Goal: Task Accomplishment & Management: Use online tool/utility

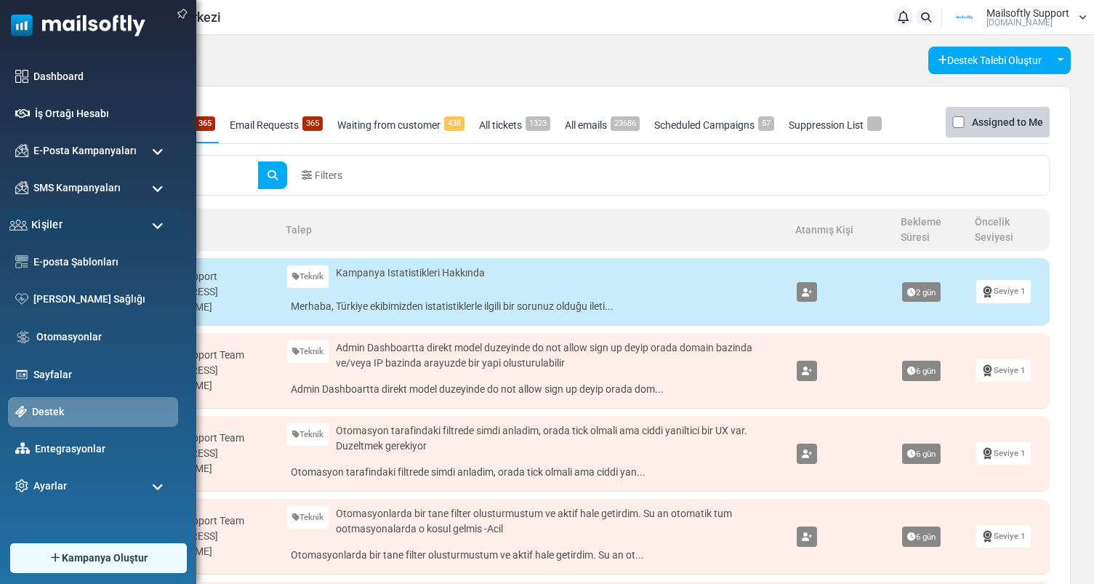
click at [68, 233] on div "Kişiler" at bounding box center [93, 224] width 179 height 31
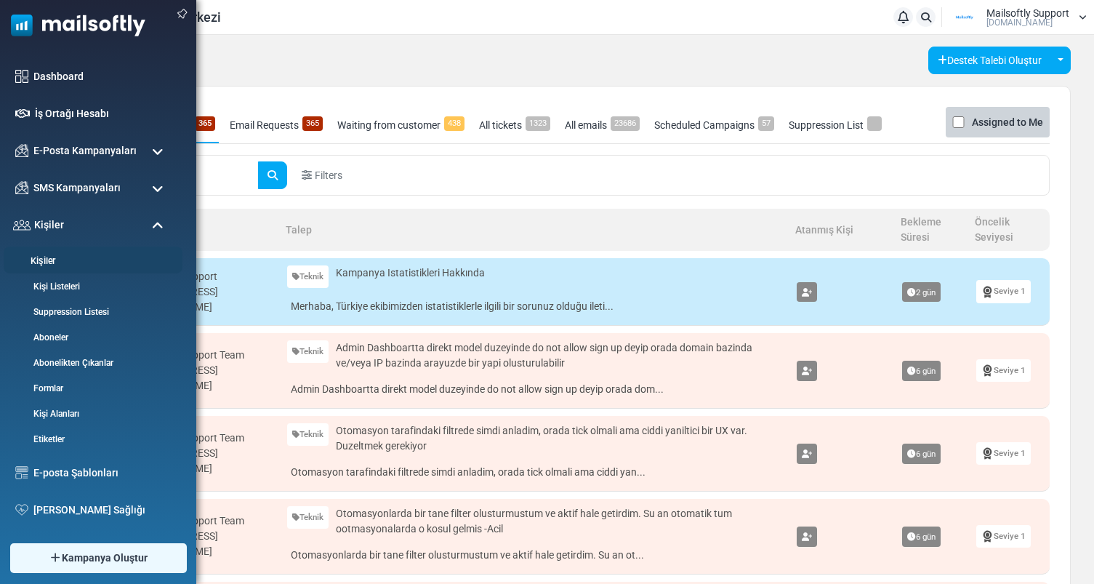
click at [57, 260] on link "Kişiler" at bounding box center [91, 261] width 174 height 14
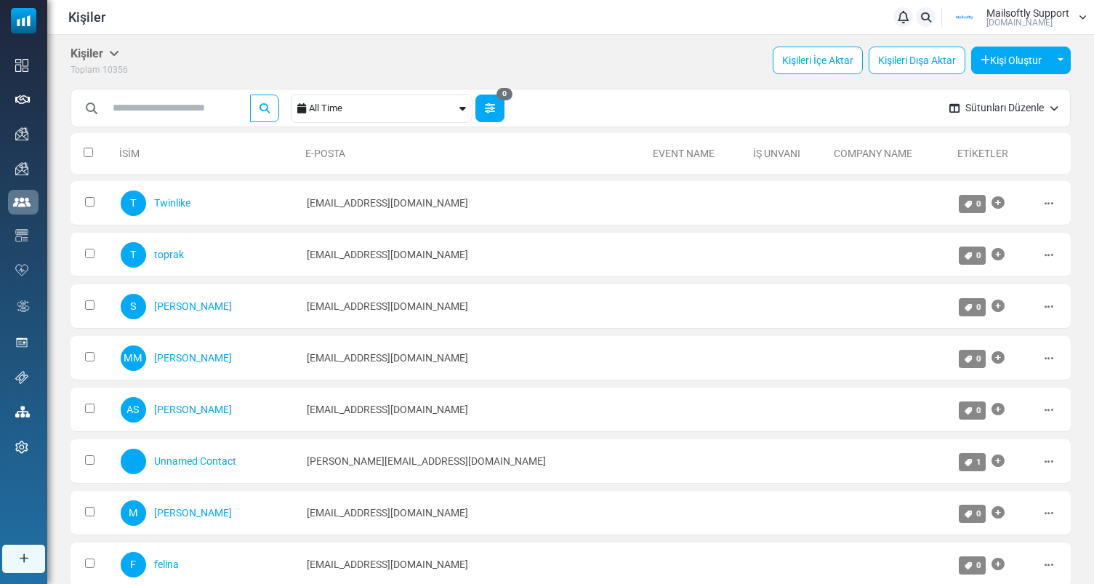
click at [504, 109] on button "0" at bounding box center [489, 109] width 29 height 28
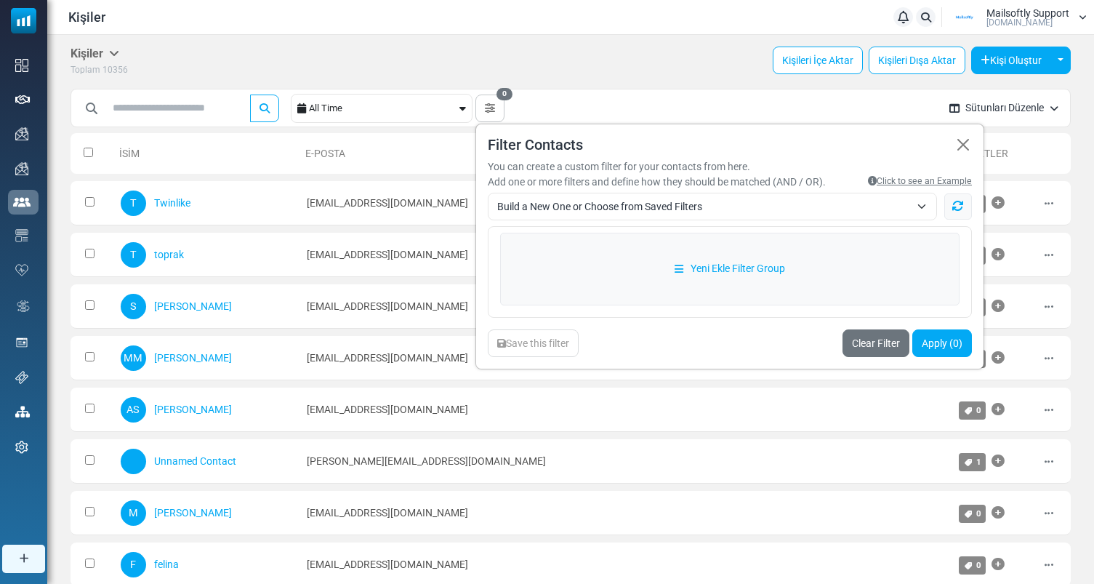
click at [591, 198] on span "Build a New One or Choose from Saved Filters" at bounding box center [703, 206] width 413 height 17
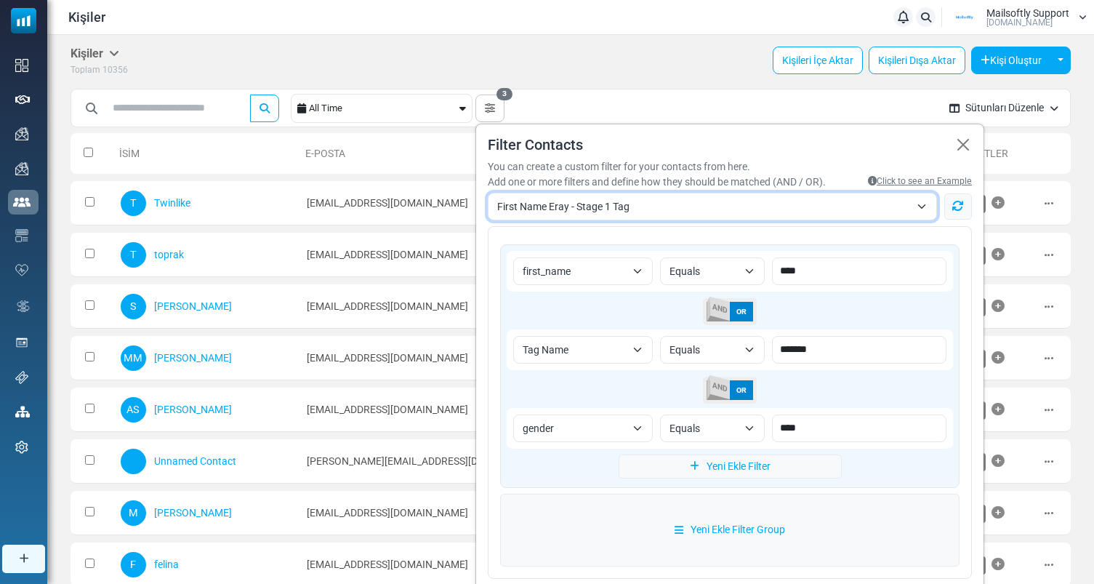
click at [808, 218] on span "First Name Eray - Stage 1 Tag" at bounding box center [712, 207] width 449 height 28
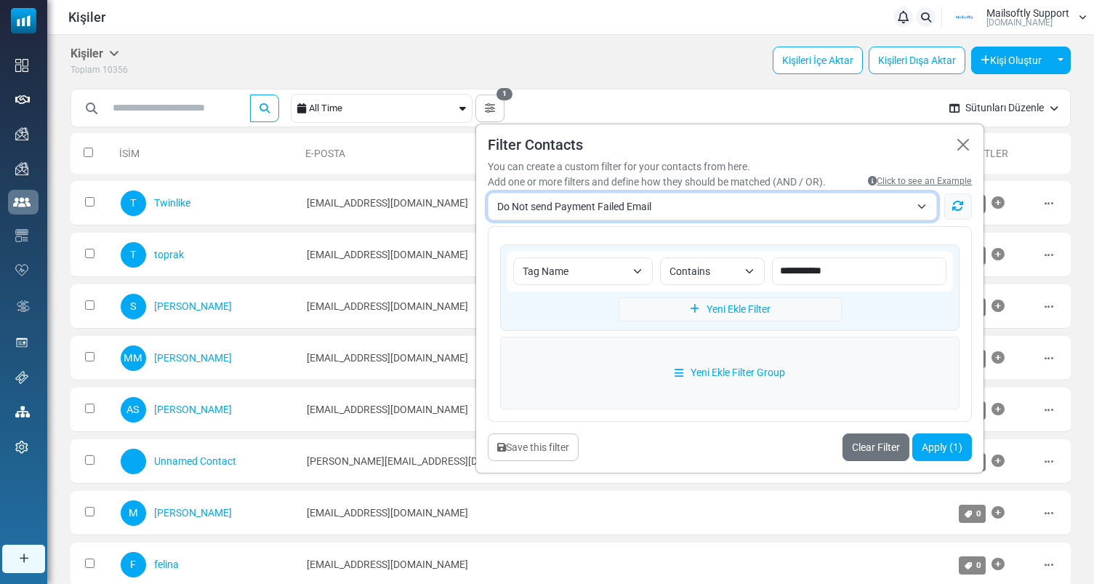
click at [728, 206] on span "Do Not send Payment Failed Email" at bounding box center [703, 206] width 413 height 17
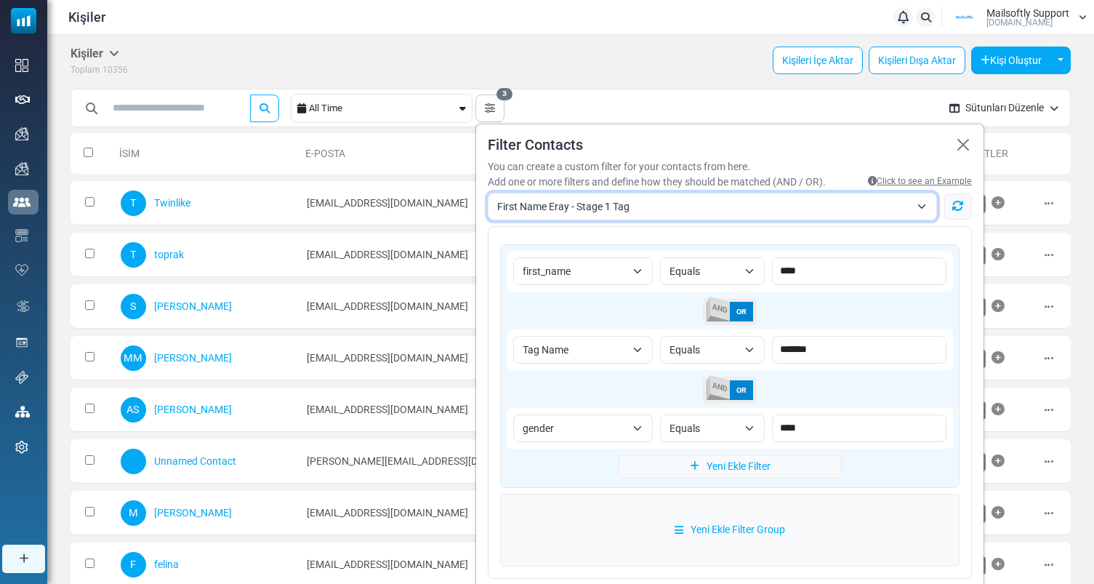
click at [582, 201] on span "First Name Eray - Stage 1 Tag" at bounding box center [703, 206] width 413 height 17
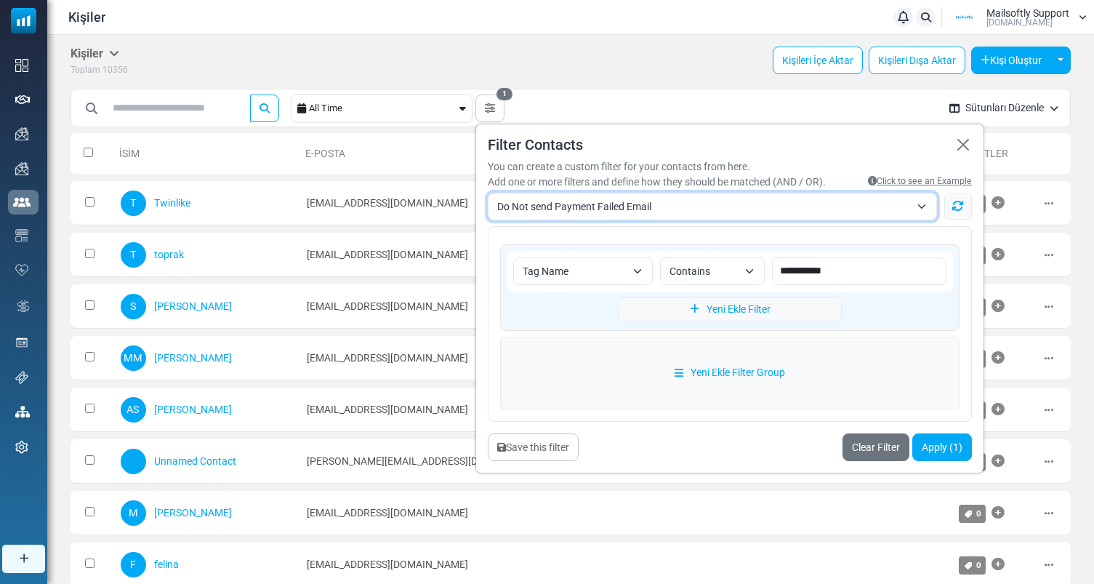
click at [657, 217] on span "Do Not send Payment Failed Email" at bounding box center [712, 207] width 449 height 28
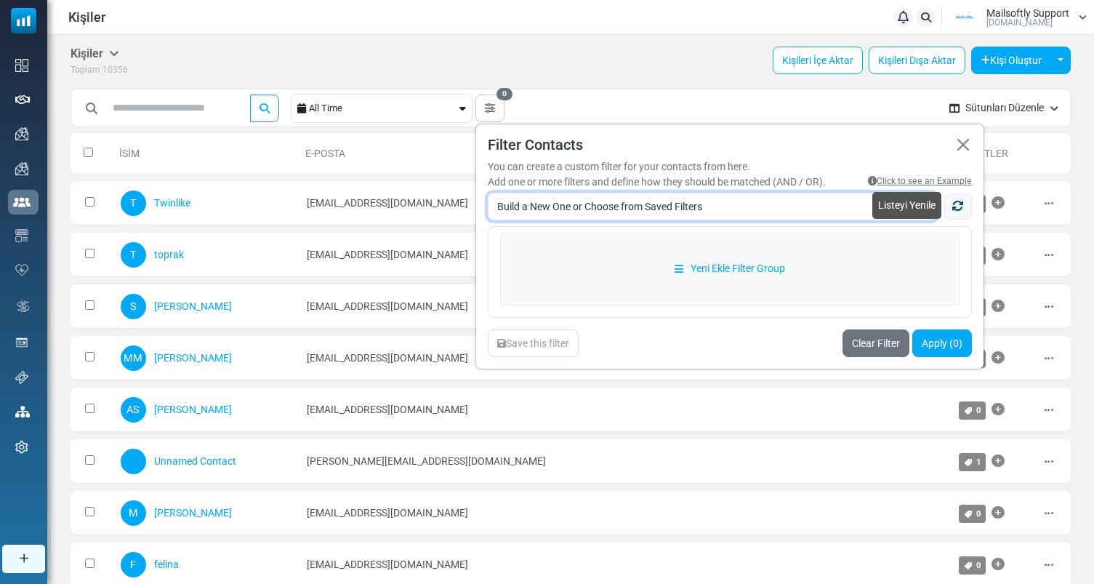
click at [961, 201] on icon at bounding box center [958, 206] width 12 height 12
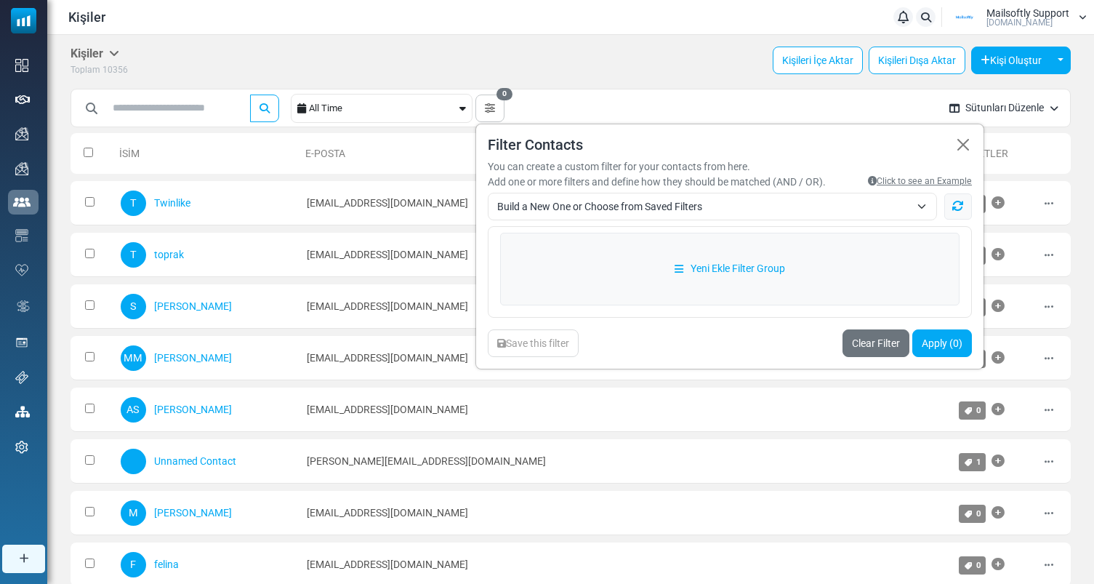
click at [747, 212] on span "Build a New One or Choose from Saved Filters" at bounding box center [703, 206] width 413 height 17
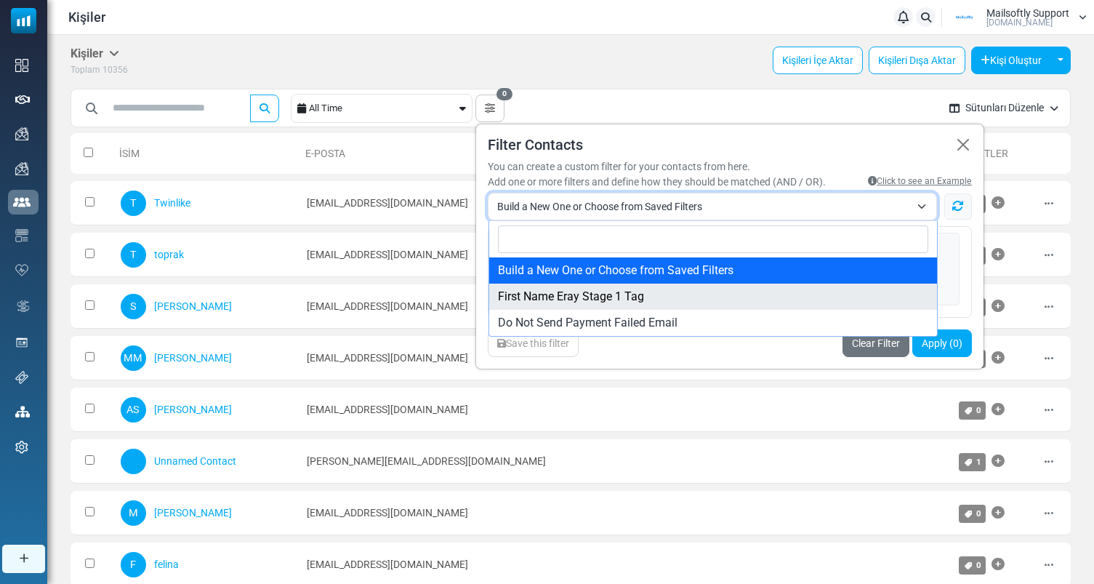
select select "*"
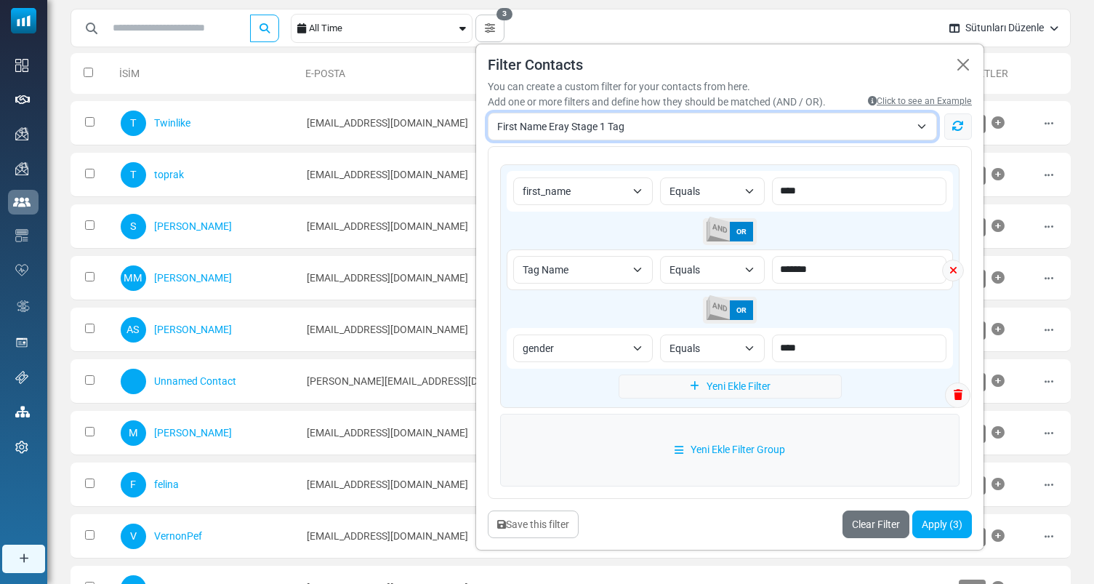
scroll to position [54, 0]
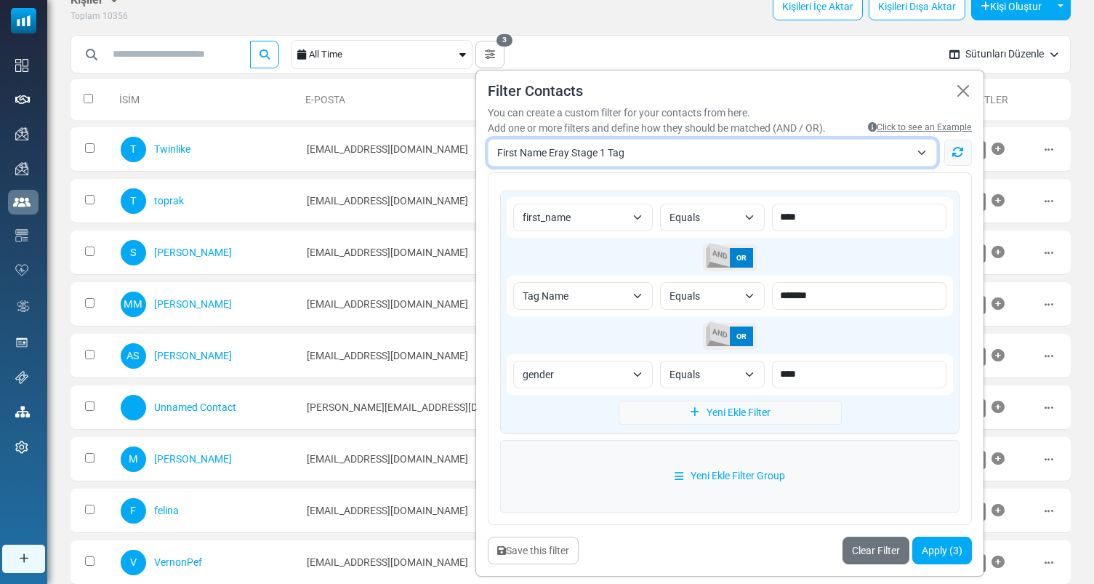
click at [688, 158] on span "First Name Eray Stage 1 Tag" at bounding box center [703, 152] width 413 height 17
click at [562, 544] on button "Save this filter" at bounding box center [533, 550] width 91 height 28
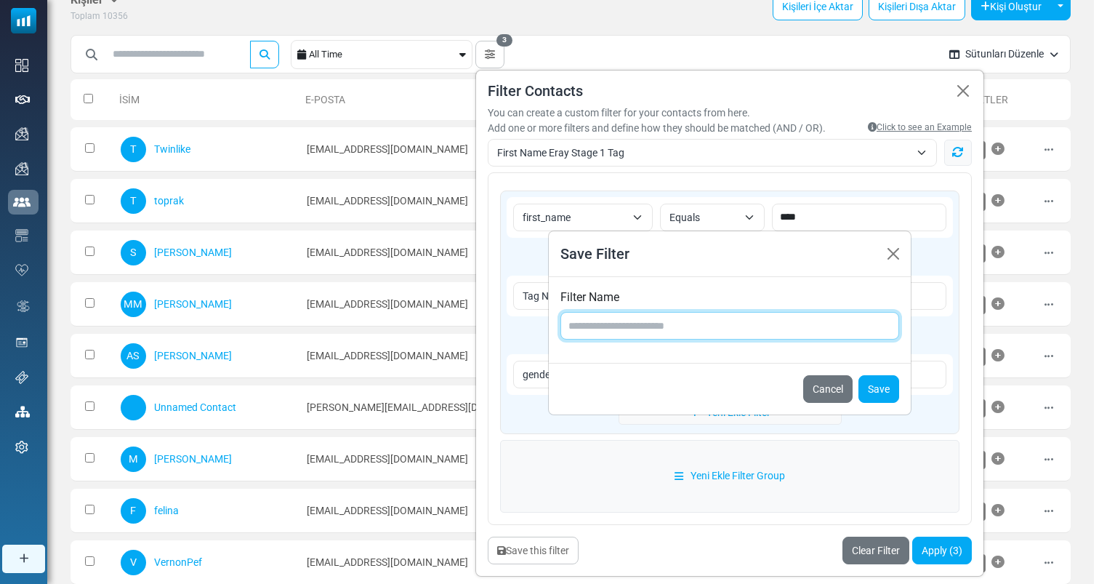
click at [721, 321] on input "text" at bounding box center [729, 326] width 339 height 28
type input "****"
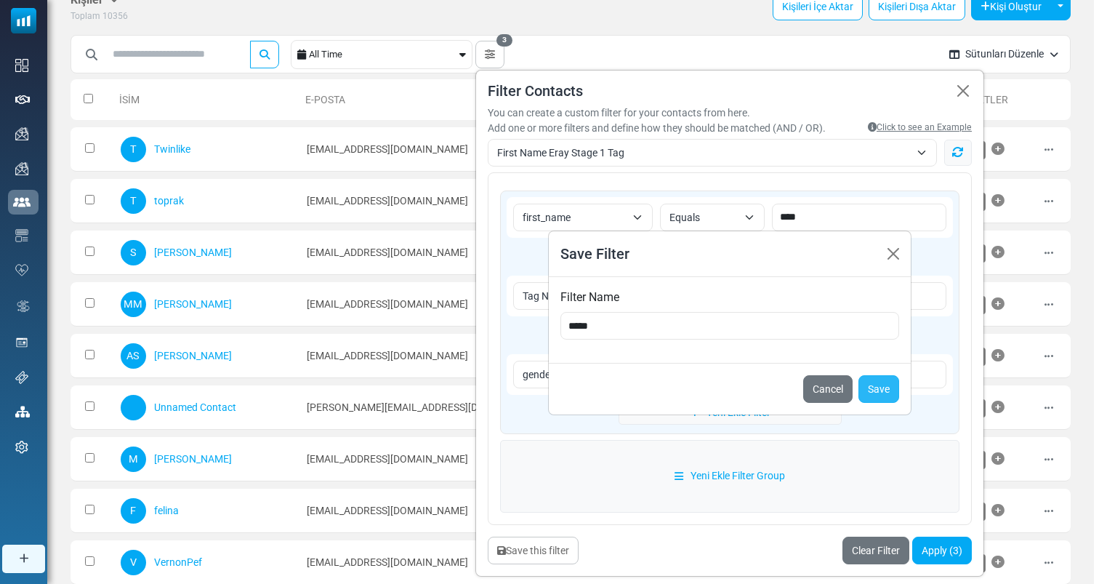
click at [885, 379] on button "Save" at bounding box center [879, 389] width 41 height 28
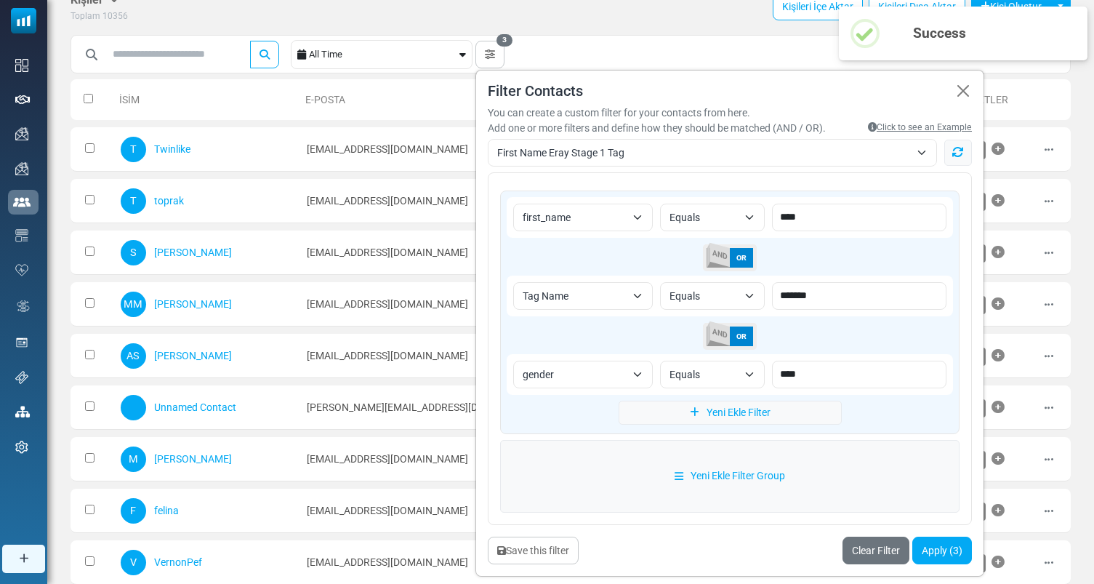
click at [827, 157] on span "First Name Eray Stage 1 Tag" at bounding box center [703, 152] width 413 height 17
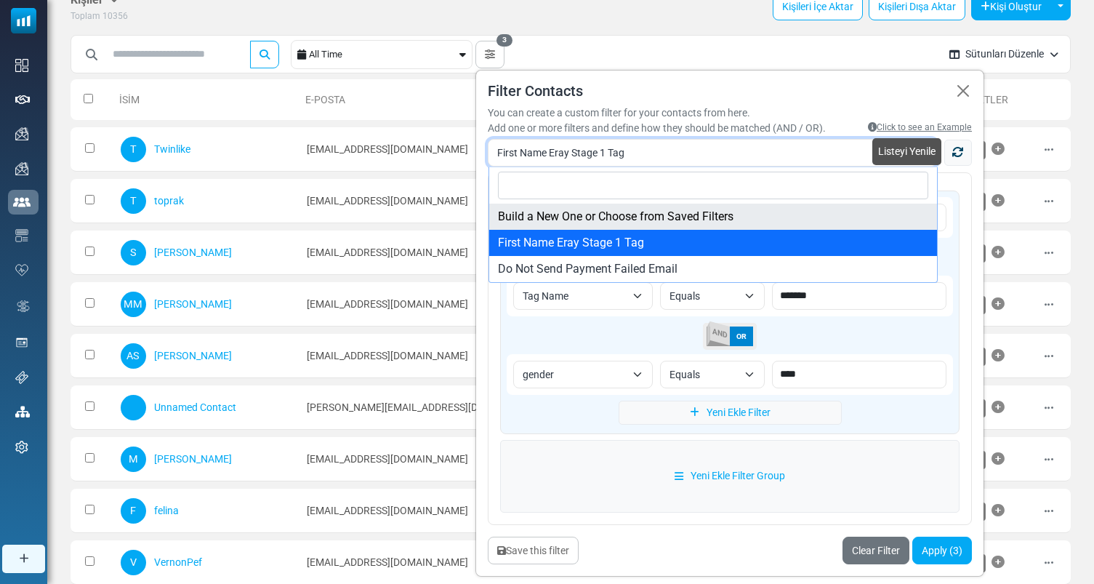
click at [964, 154] on icon at bounding box center [958, 152] width 12 height 12
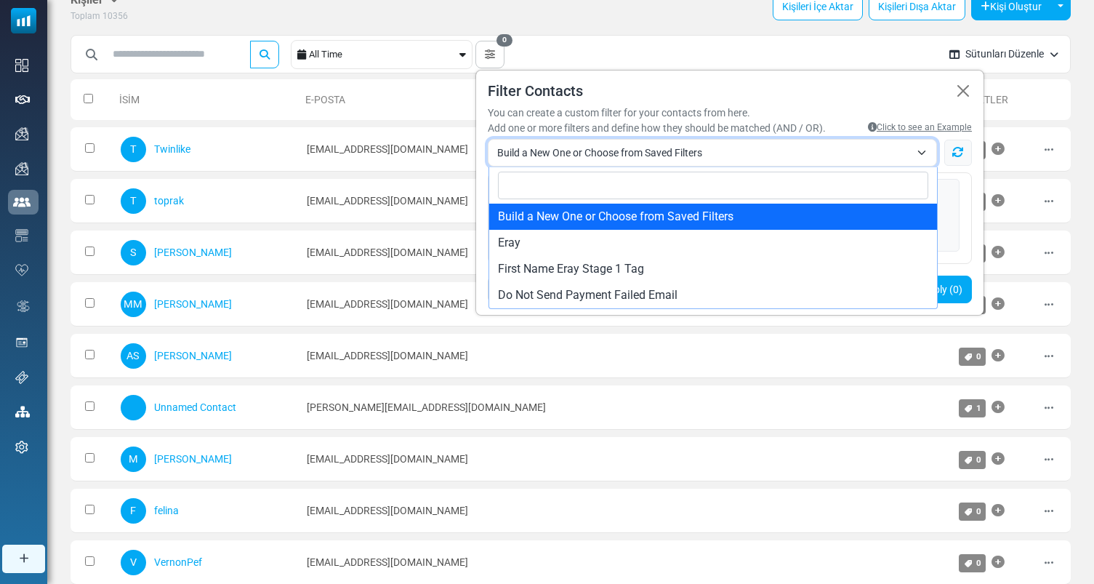
click at [802, 159] on span "Build a New One or Choose from Saved Filters" at bounding box center [703, 152] width 413 height 17
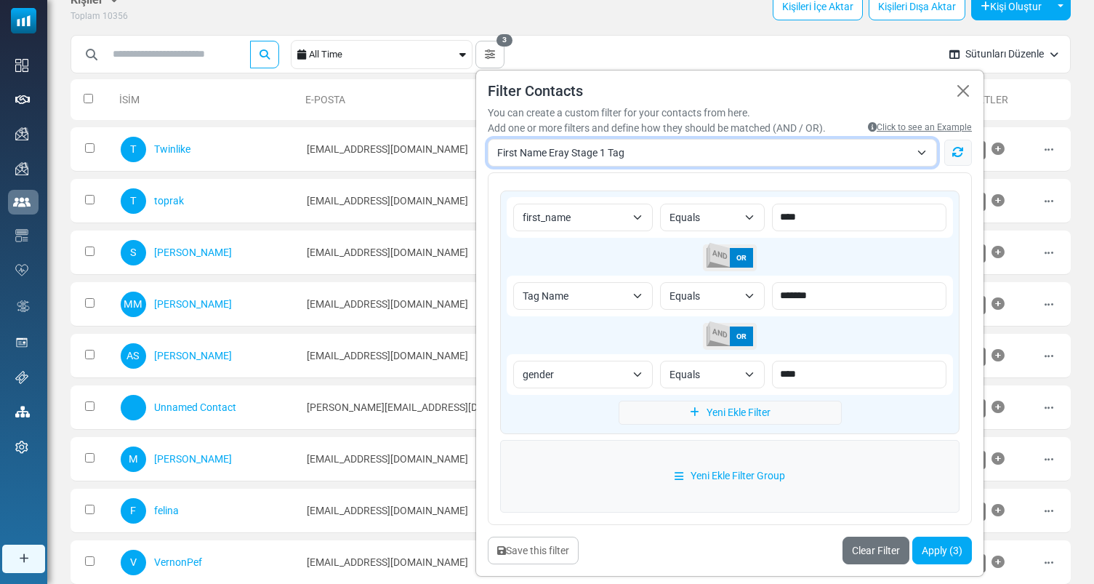
click at [648, 151] on span "First Name Eray Stage 1 Tag" at bounding box center [703, 152] width 413 height 17
click at [633, 145] on span "Eray" at bounding box center [703, 152] width 413 height 17
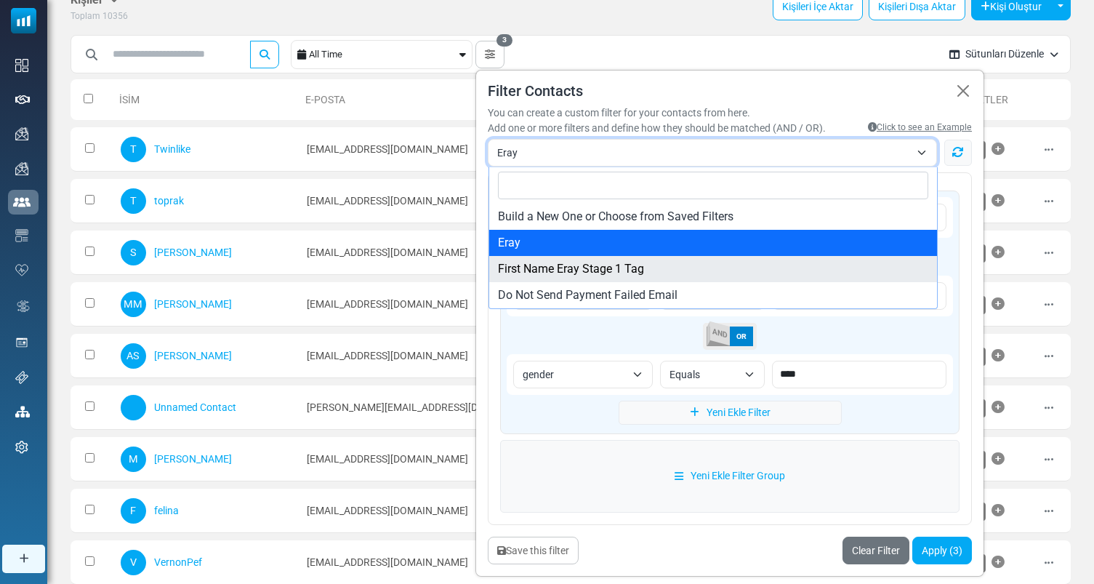
select select "*"
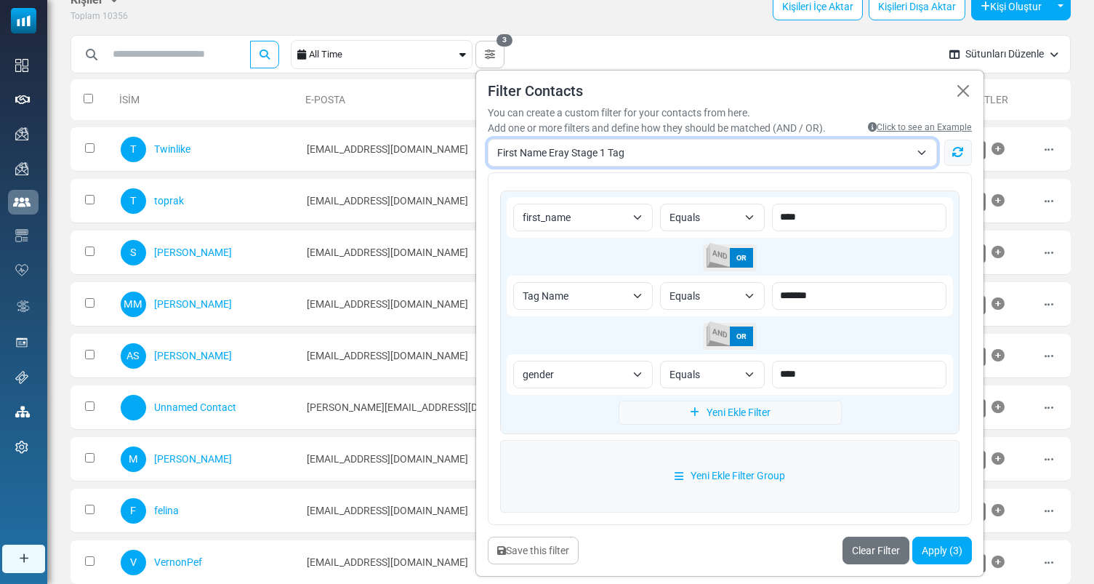
click at [423, 7] on div "Kişiler Kişiler Aboneler Arşivlenmiş Toplam 10356 Kişileri İçe Aktar Kişileri D…" at bounding box center [571, 8] width 1000 height 31
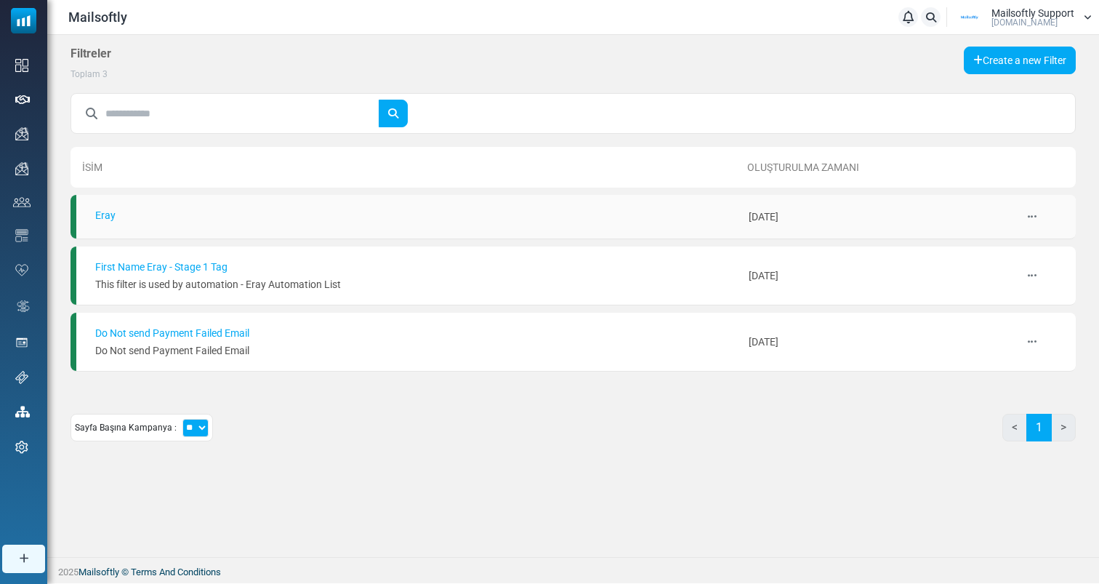
click at [1032, 217] on icon at bounding box center [1032, 217] width 9 height 10
click at [1029, 284] on link "Sil" at bounding box center [1006, 284] width 124 height 26
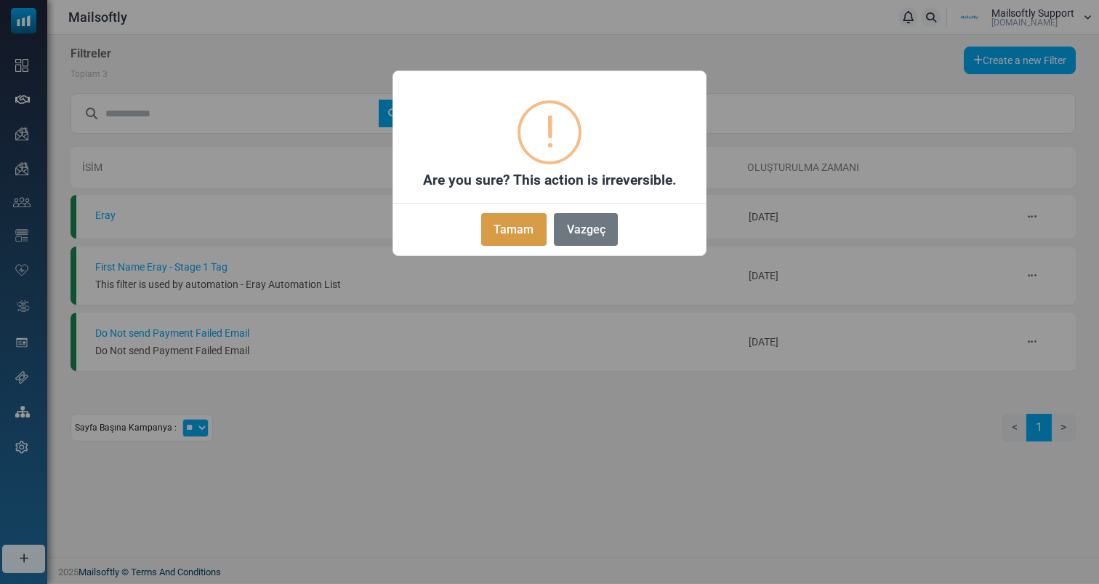
click at [506, 230] on button "Tamam" at bounding box center [513, 229] width 65 height 33
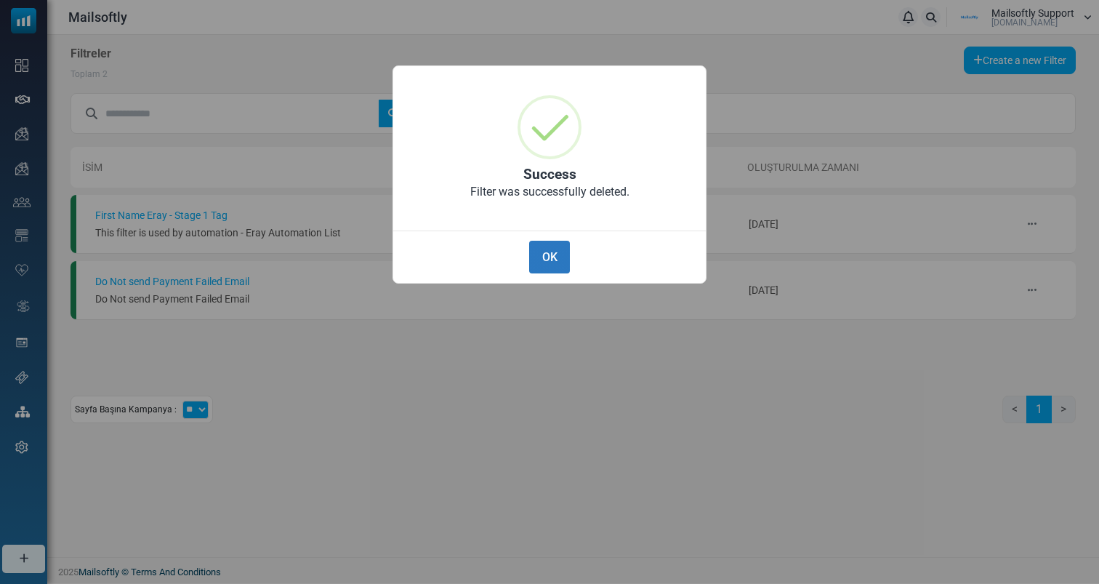
click at [560, 244] on button "OK" at bounding box center [549, 257] width 41 height 33
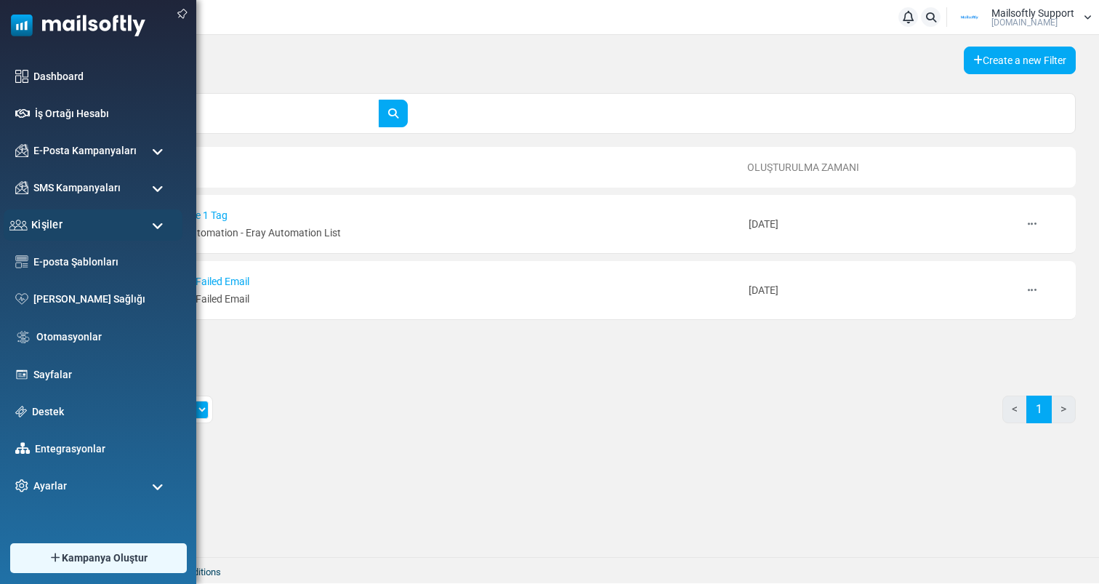
click at [132, 218] on div "Kişiler" at bounding box center [93, 224] width 179 height 31
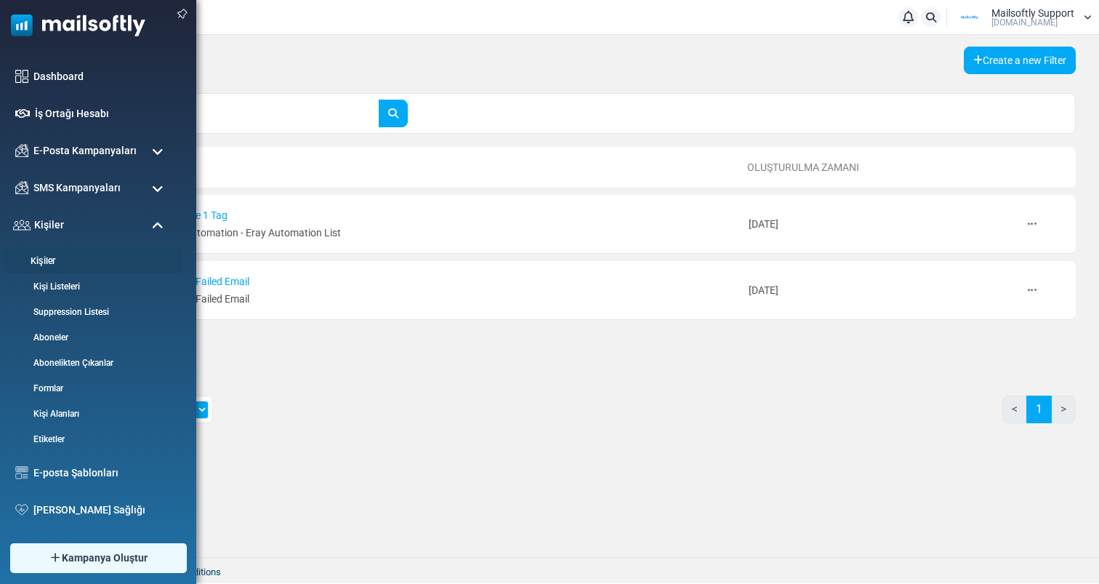
click at [44, 266] on link "Kişiler" at bounding box center [91, 261] width 174 height 14
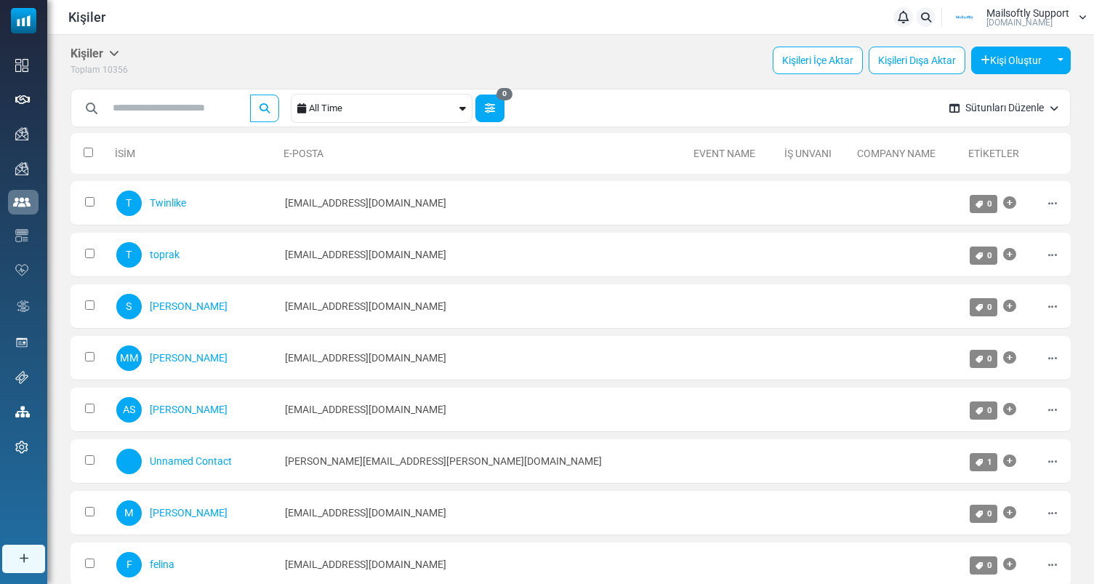
click at [494, 105] on icon "button" at bounding box center [490, 108] width 10 height 10
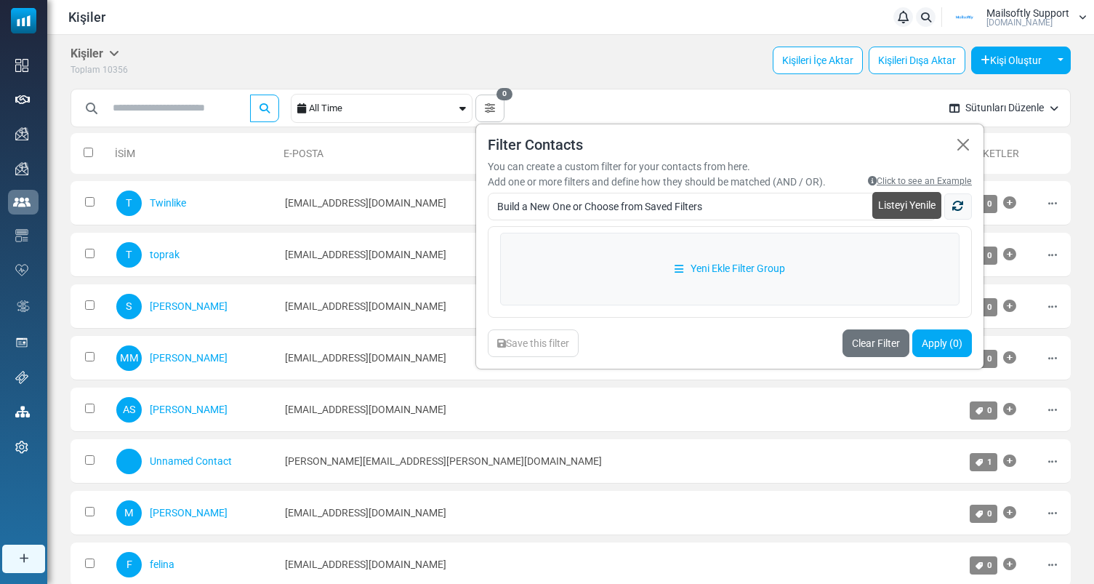
click at [972, 203] on link "Listeyi Yenile" at bounding box center [958, 206] width 28 height 26
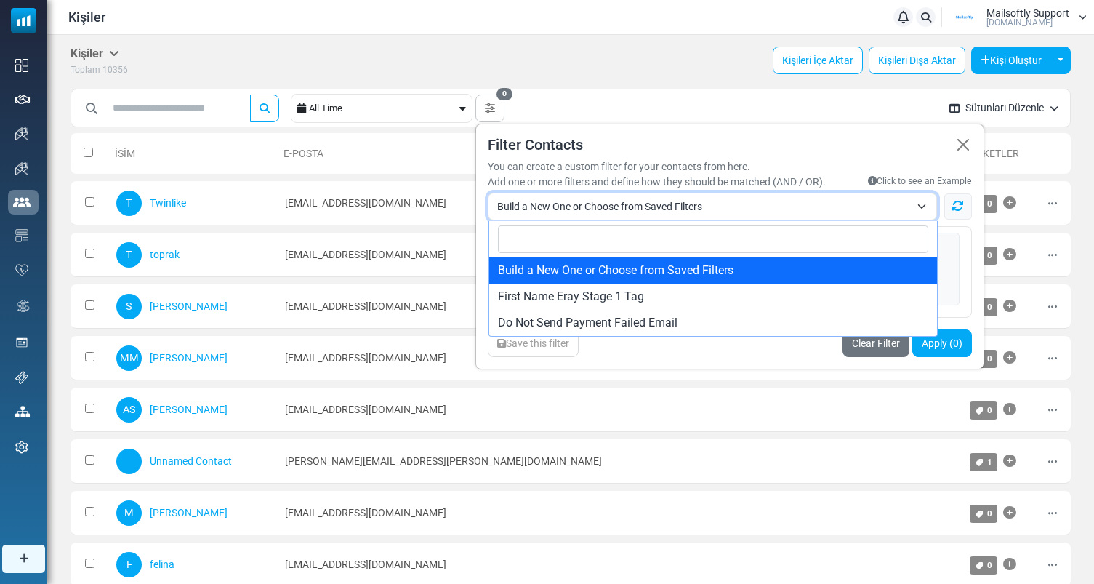
click at [825, 211] on span "Build a New One or Choose from Saved Filters" at bounding box center [703, 206] width 413 height 17
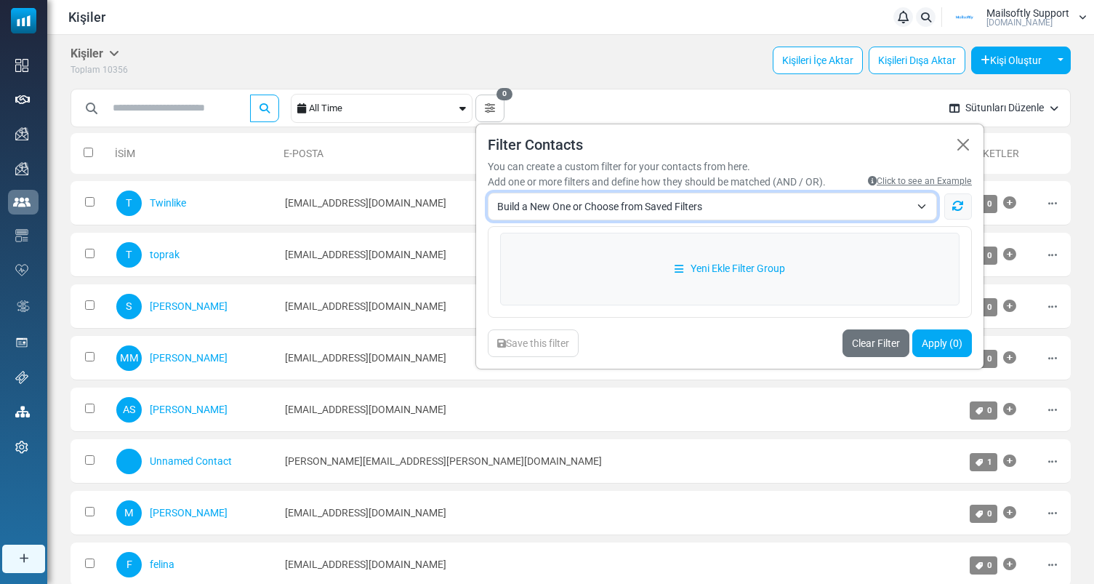
click at [796, 207] on span "Build a New One or Choose from Saved Filters" at bounding box center [703, 206] width 413 height 17
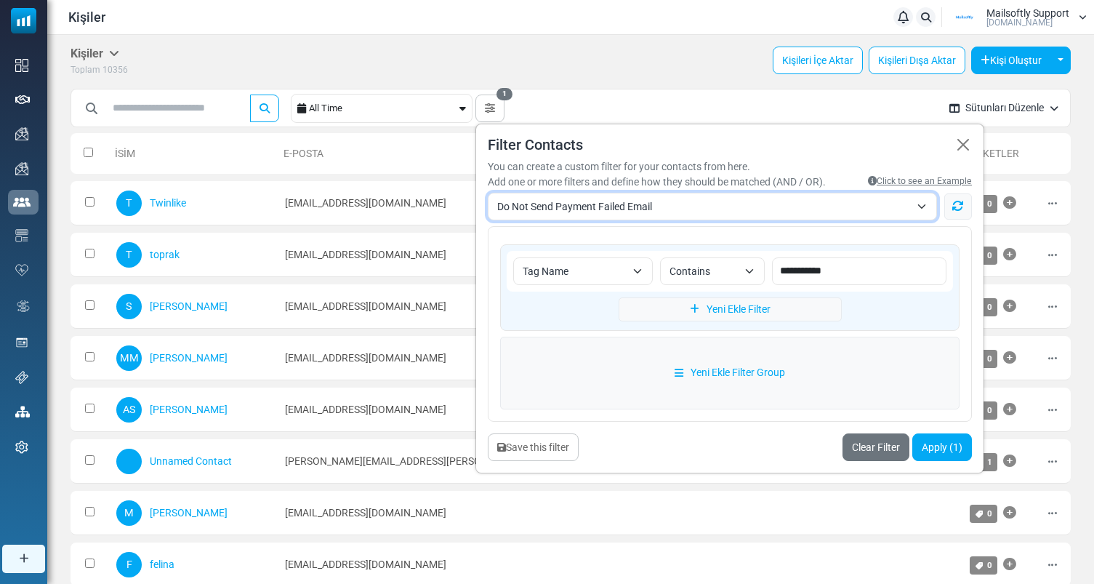
click at [696, 204] on span "Do Not Send Payment Failed Email" at bounding box center [703, 206] width 413 height 17
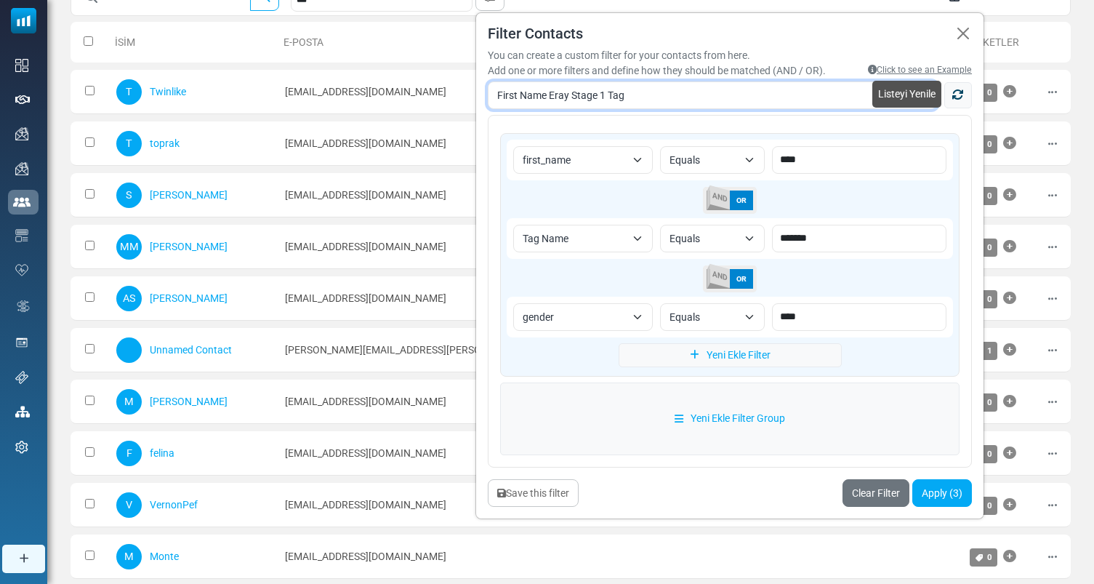
scroll to position [221, 0]
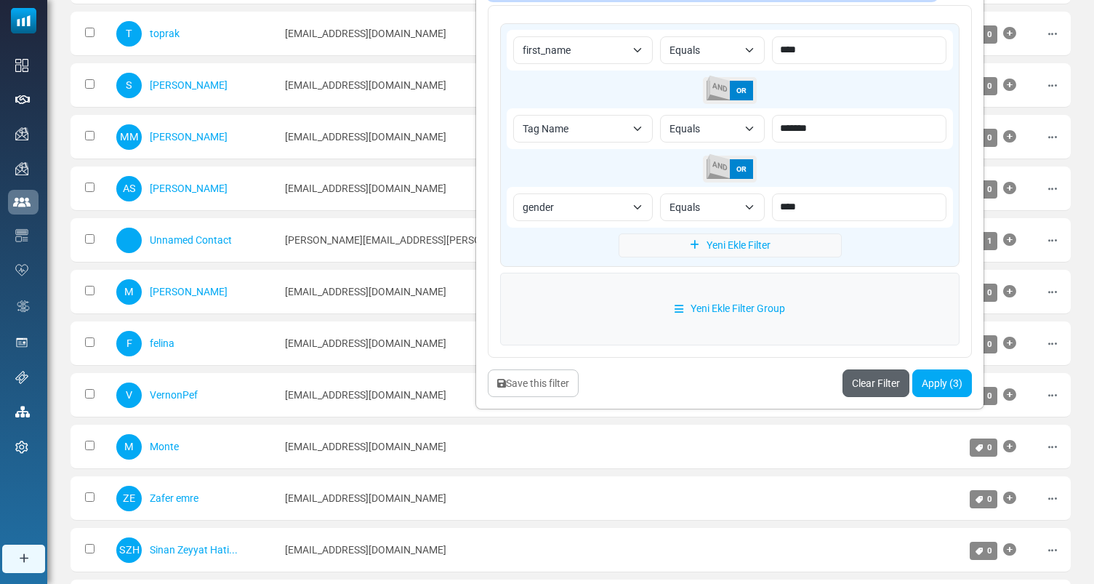
click at [901, 379] on link "Clear Filter" at bounding box center [876, 383] width 67 height 28
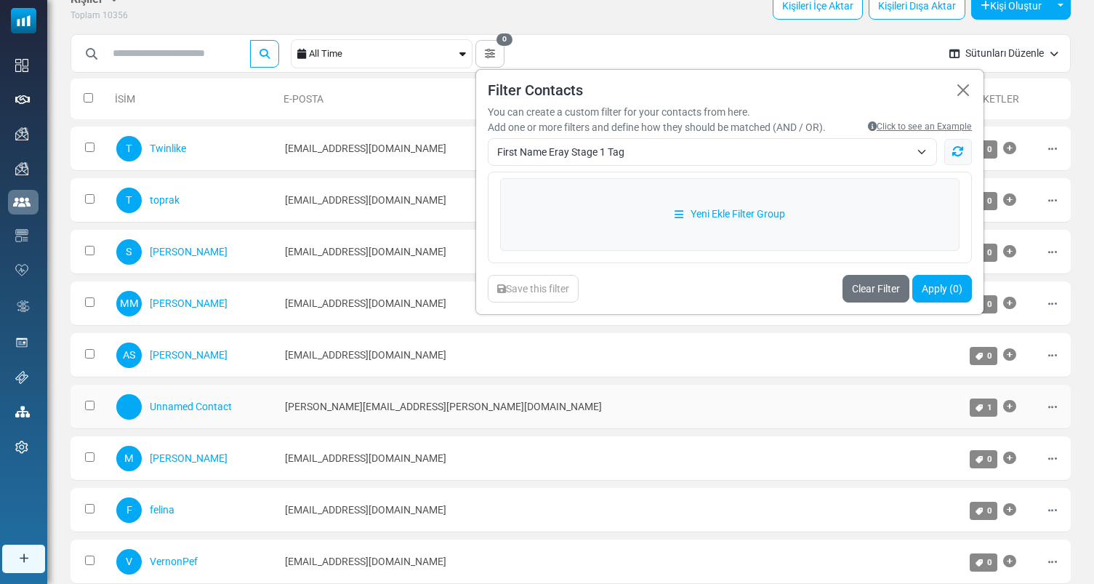
scroll to position [0, 0]
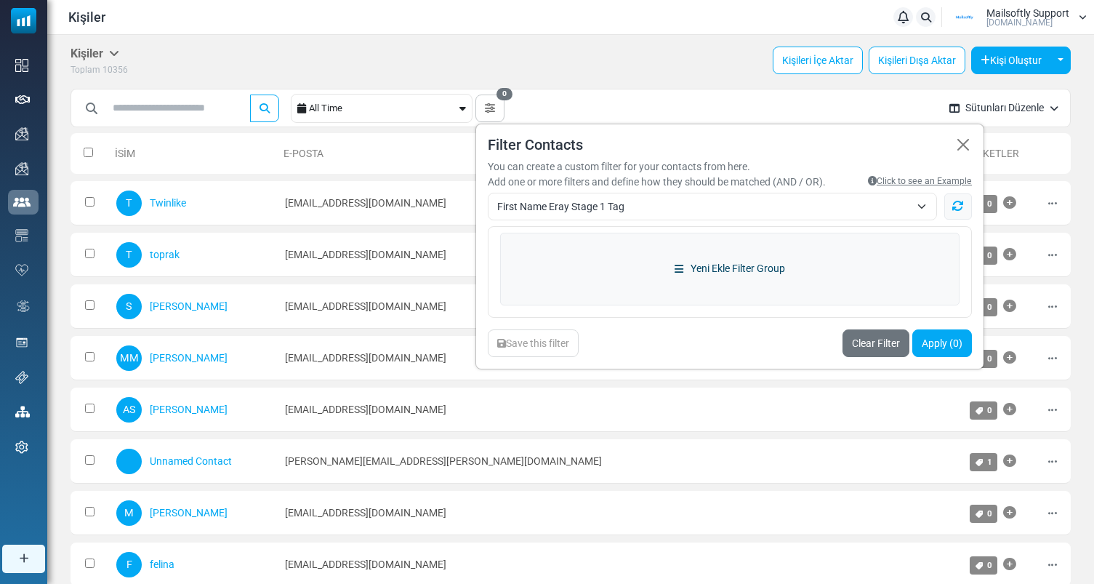
click at [745, 273] on link "Yeni Ekle Filter Group" at bounding box center [729, 269] width 459 height 73
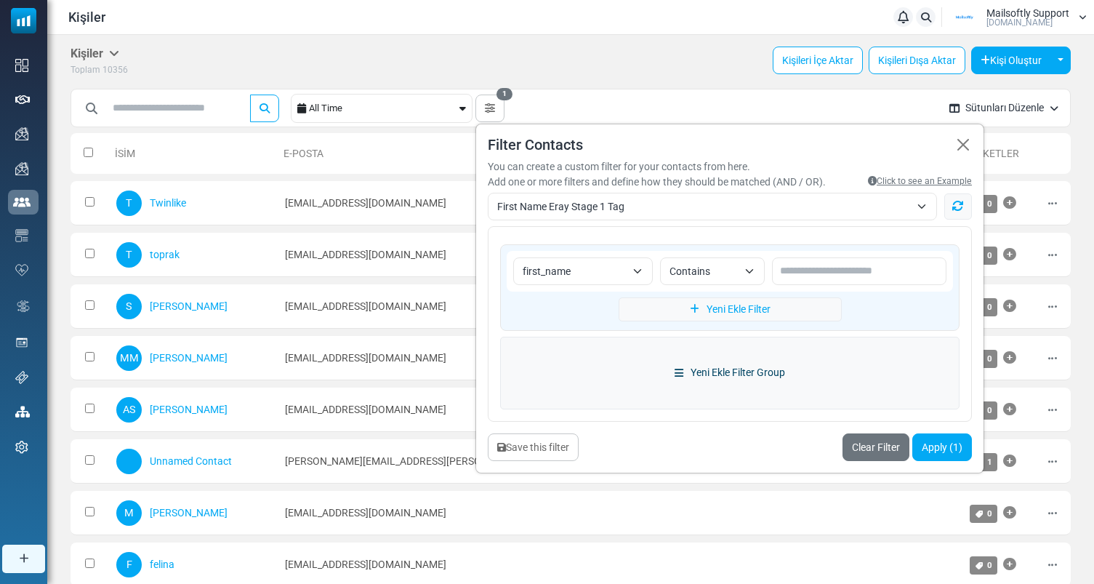
click at [733, 364] on link "Yeni Ekle Filter Group" at bounding box center [729, 373] width 459 height 73
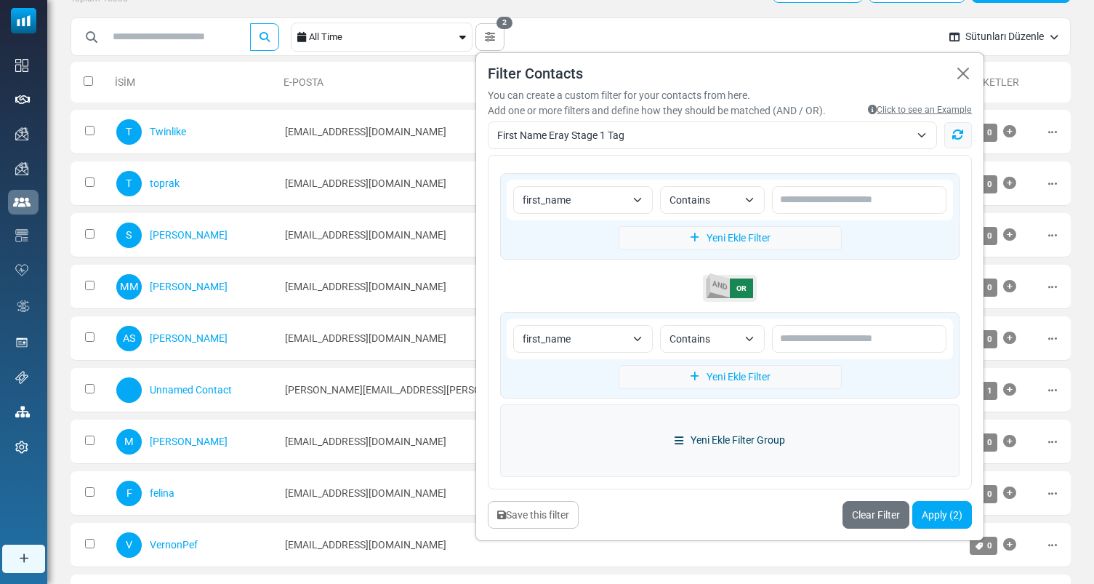
scroll to position [122, 0]
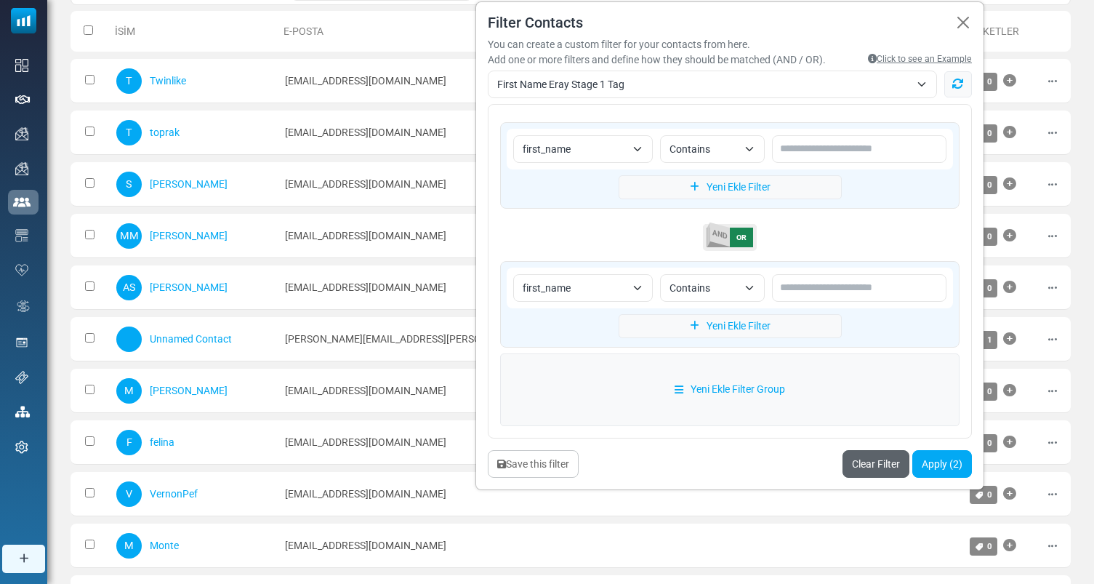
click at [885, 465] on link "Clear Filter" at bounding box center [876, 464] width 67 height 28
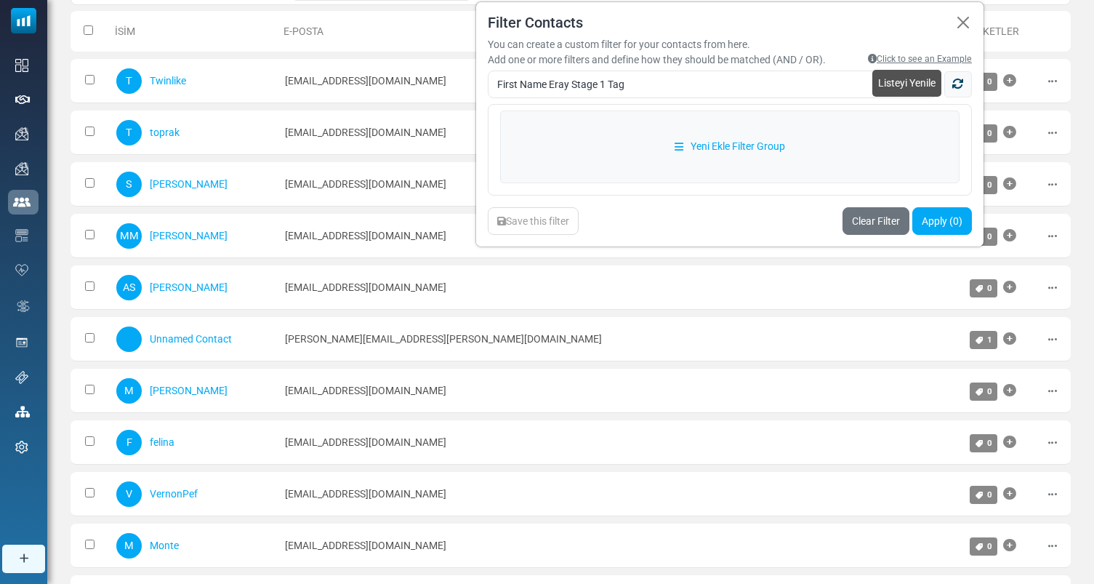
click at [970, 80] on link "Listeyi Yenile" at bounding box center [958, 84] width 28 height 26
click at [810, 89] on span "Build a New One or Choose from Saved Filters" at bounding box center [703, 84] width 413 height 17
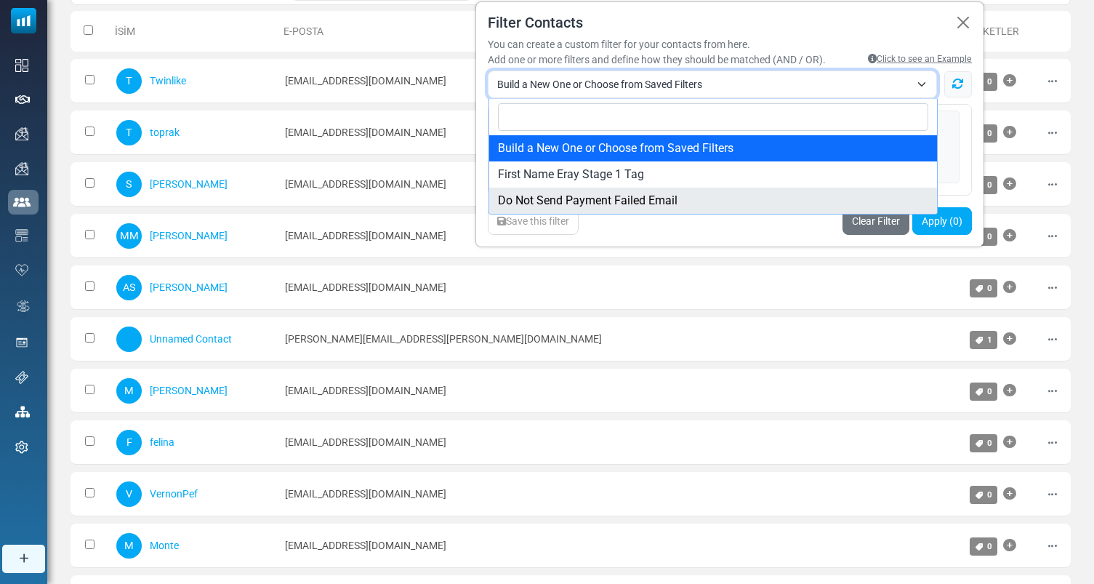
select select "*"
